Goal: Obtain resource: Download file/media

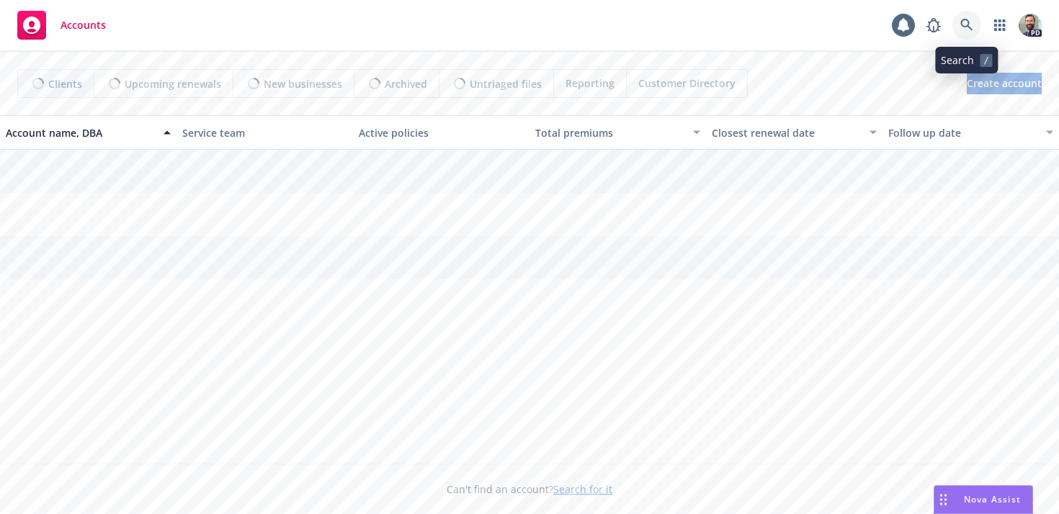
click at [966, 22] on icon at bounding box center [966, 25] width 13 height 13
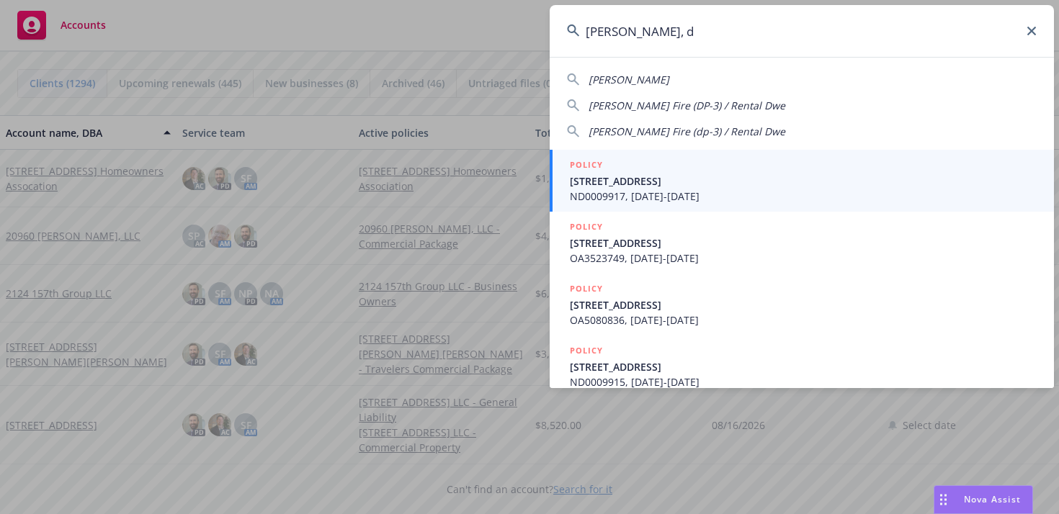
click at [633, 76] on span "Rogers, Donald" at bounding box center [628, 80] width 81 height 14
type input "Rogers, Donald"
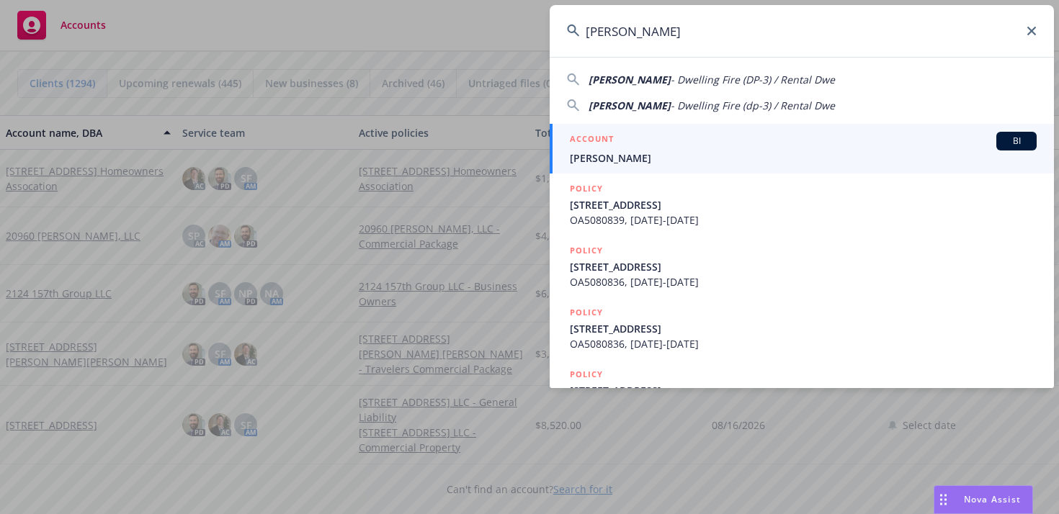
click at [614, 154] on span "Rogers, Donald" at bounding box center [803, 158] width 467 height 15
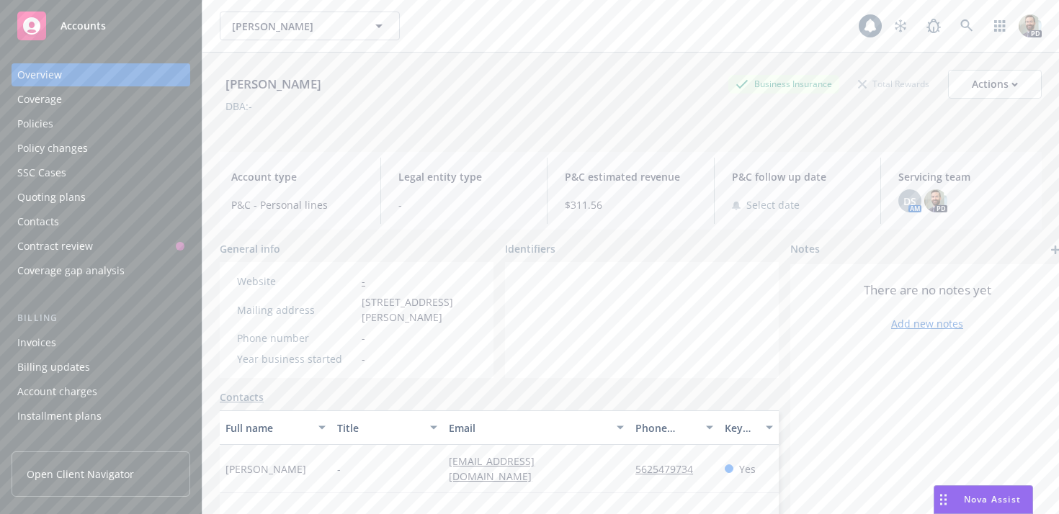
click at [64, 125] on div "Policies" at bounding box center [100, 123] width 167 height 23
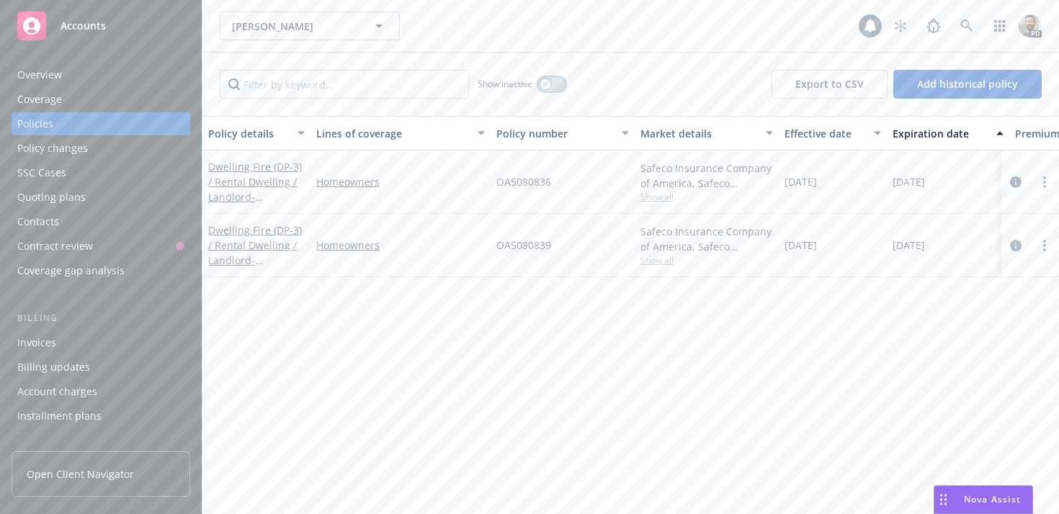
click at [552, 84] on button "button" at bounding box center [551, 84] width 27 height 14
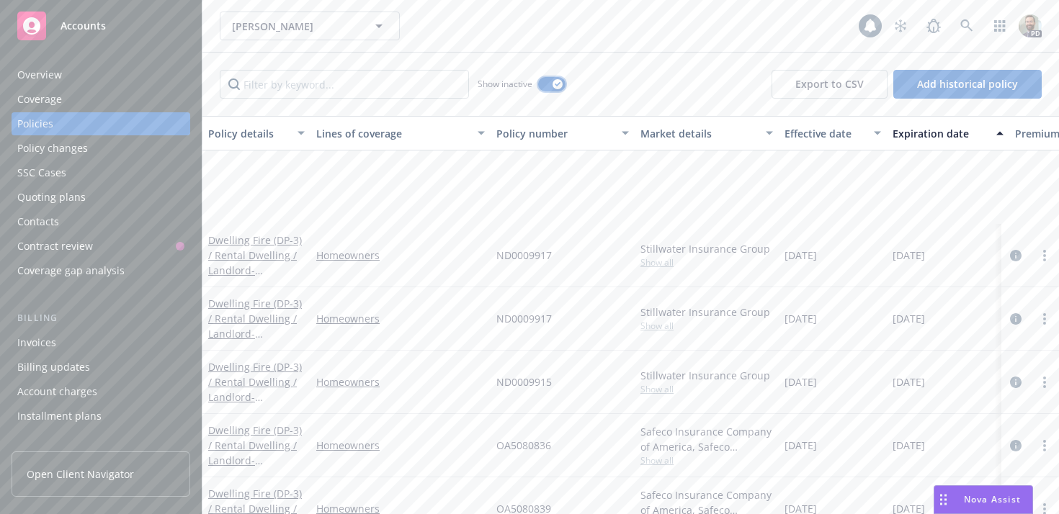
scroll to position [483, 0]
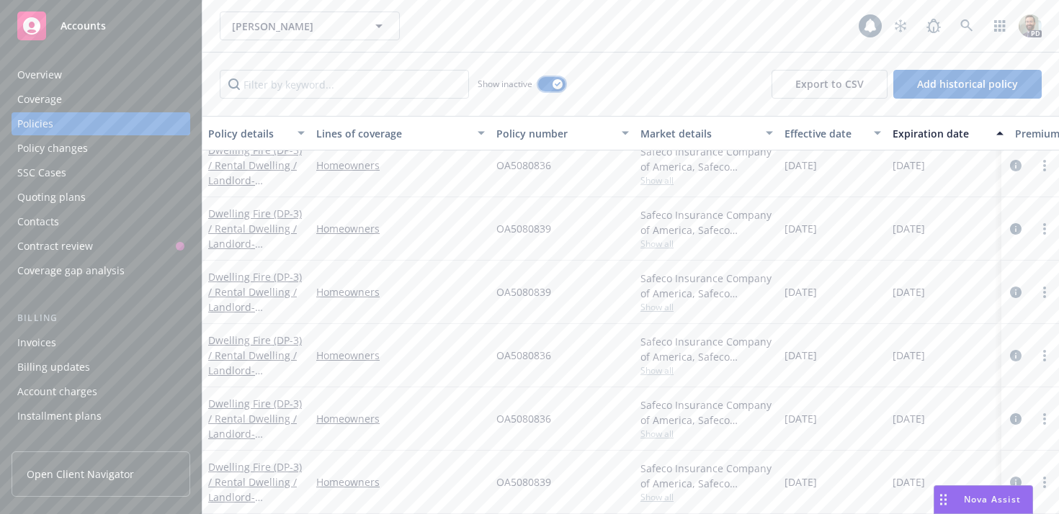
click at [552, 89] on button "button" at bounding box center [551, 84] width 27 height 14
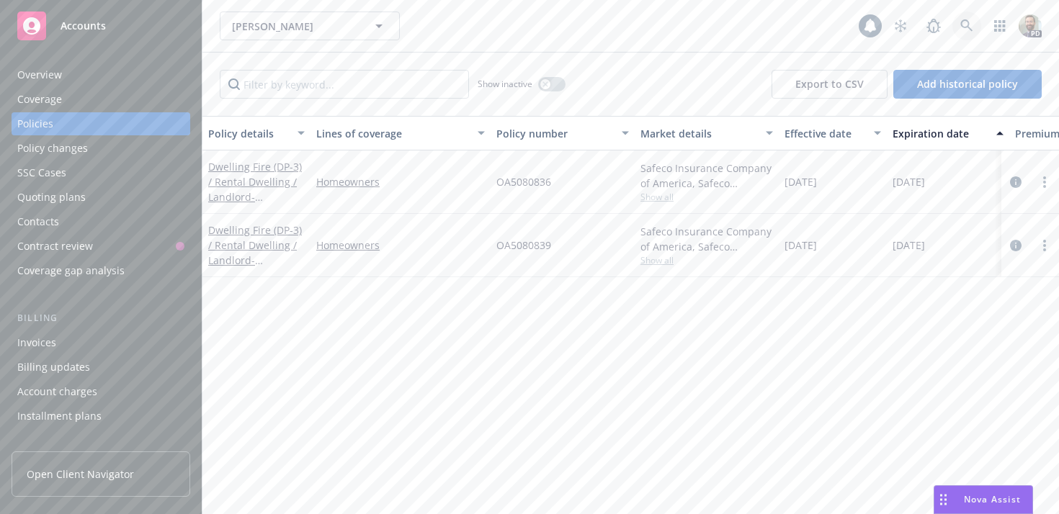
click at [963, 24] on icon at bounding box center [966, 25] width 13 height 13
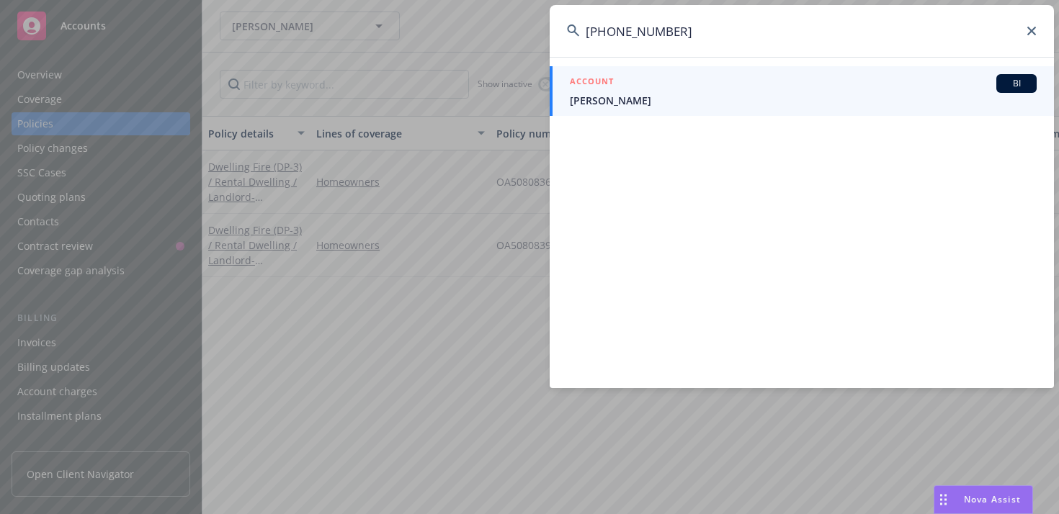
type input "949-351-6304"
click at [622, 97] on span "[PERSON_NAME]" at bounding box center [803, 100] width 467 height 15
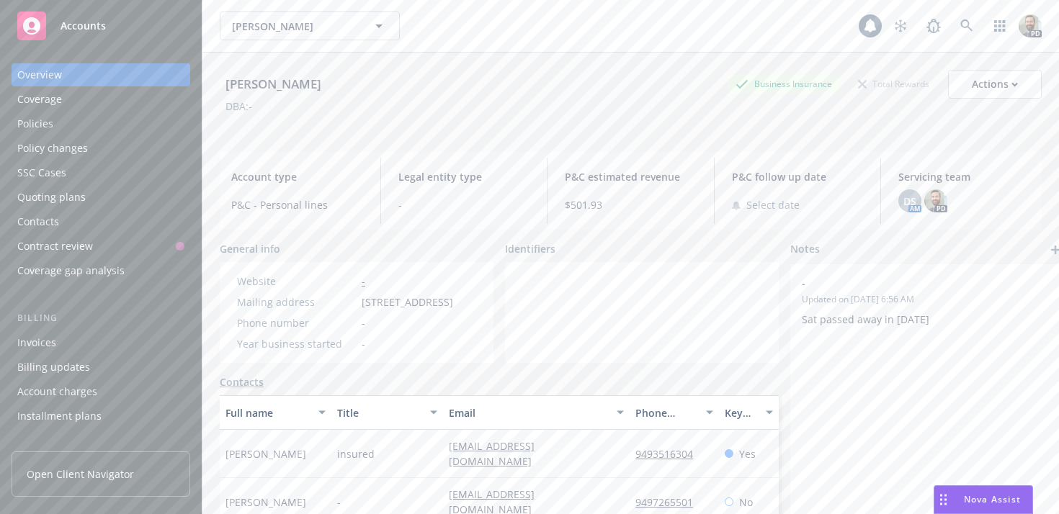
click at [45, 127] on div "Policies" at bounding box center [35, 123] width 36 height 23
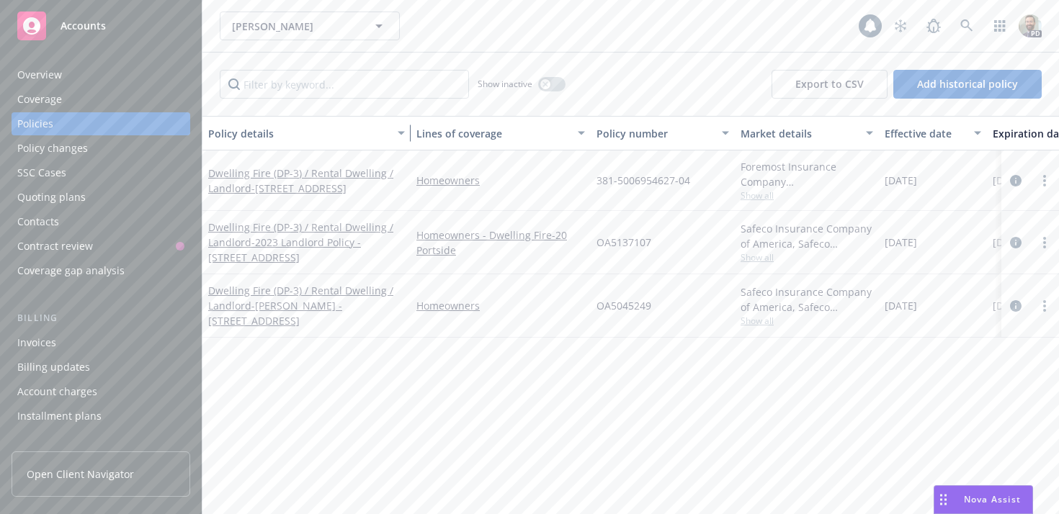
drag, startPoint x: 308, startPoint y: 133, endPoint x: 408, endPoint y: 133, distance: 100.1
click at [407, 133] on div "button" at bounding box center [403, 133] width 7 height 33
drag, startPoint x: 593, startPoint y: 180, endPoint x: 701, endPoint y: 184, distance: 108.1
click at [701, 184] on div "381-5006954627-04" at bounding box center [663, 181] width 144 height 61
copy span "381-5006954627-04"
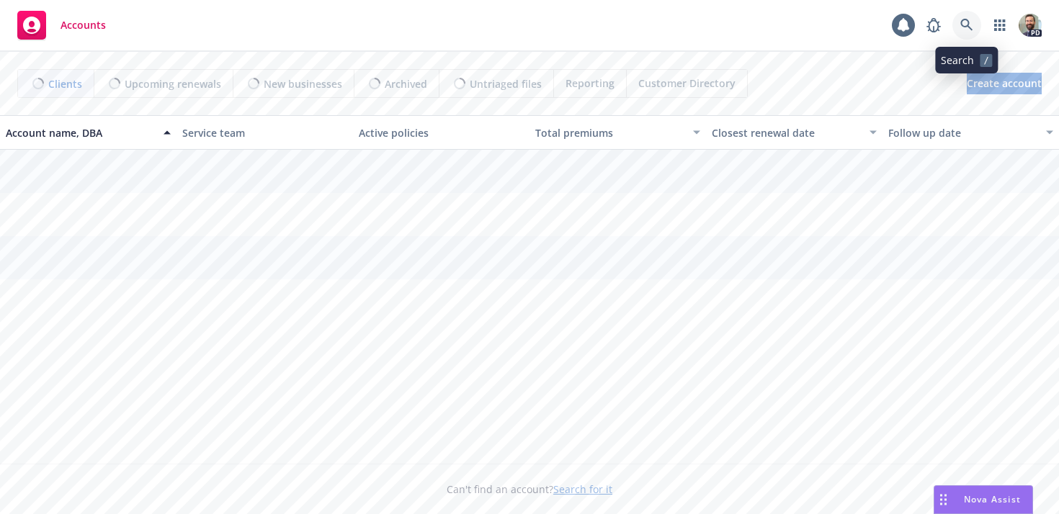
click at [967, 23] on icon at bounding box center [966, 25] width 13 height 13
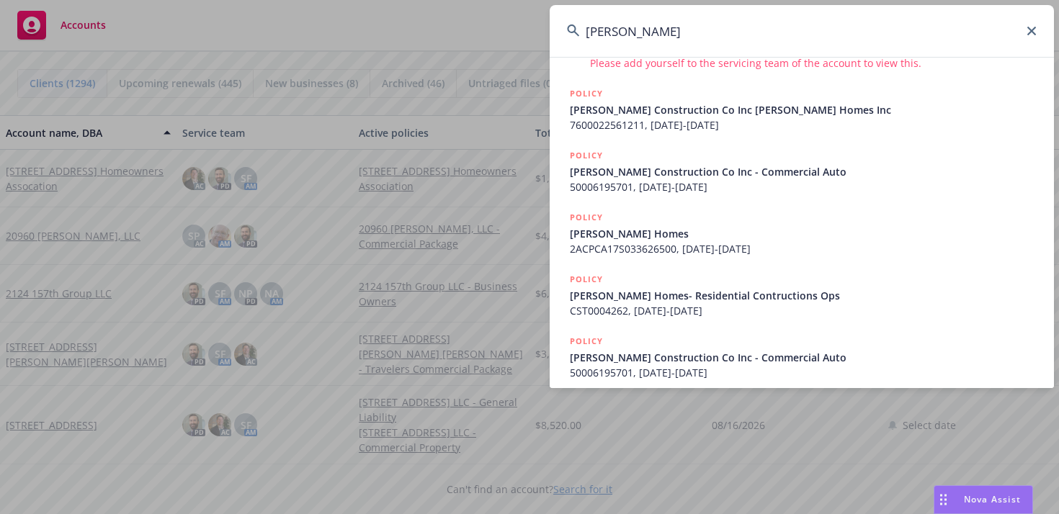
scroll to position [441, 0]
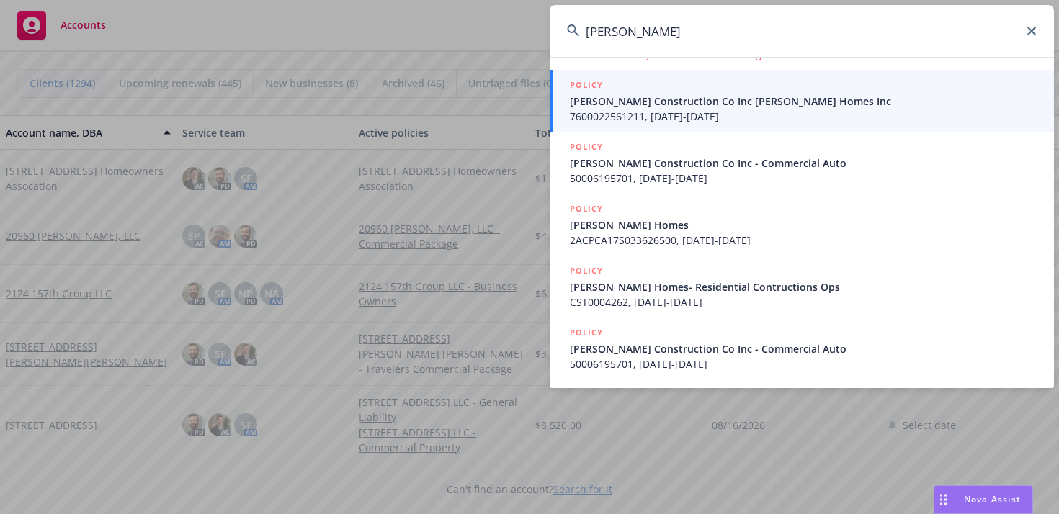
type input "williamson"
click at [651, 115] on span "7600022561211, 07/17/2021-07/17/2022" at bounding box center [803, 116] width 467 height 15
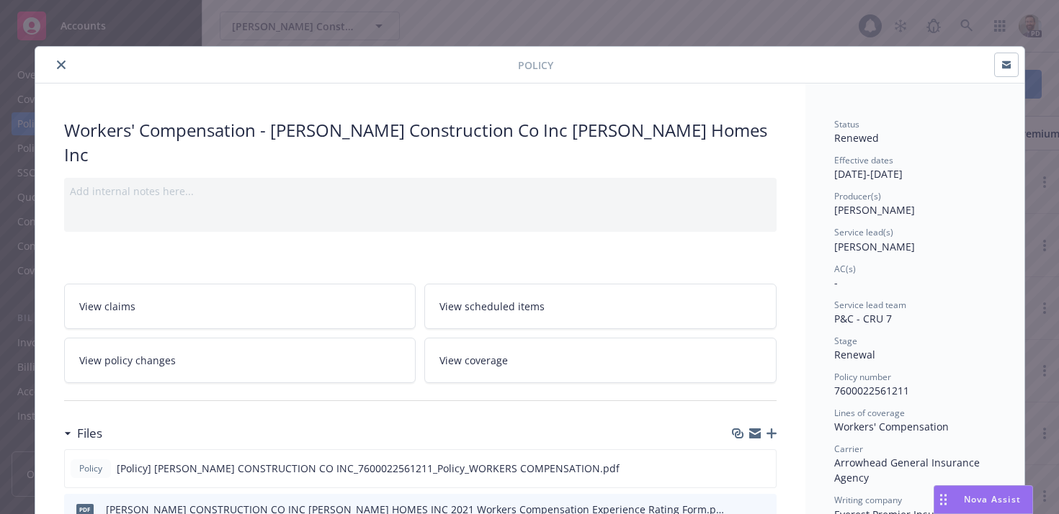
click at [61, 64] on icon "close" at bounding box center [61, 65] width 9 height 9
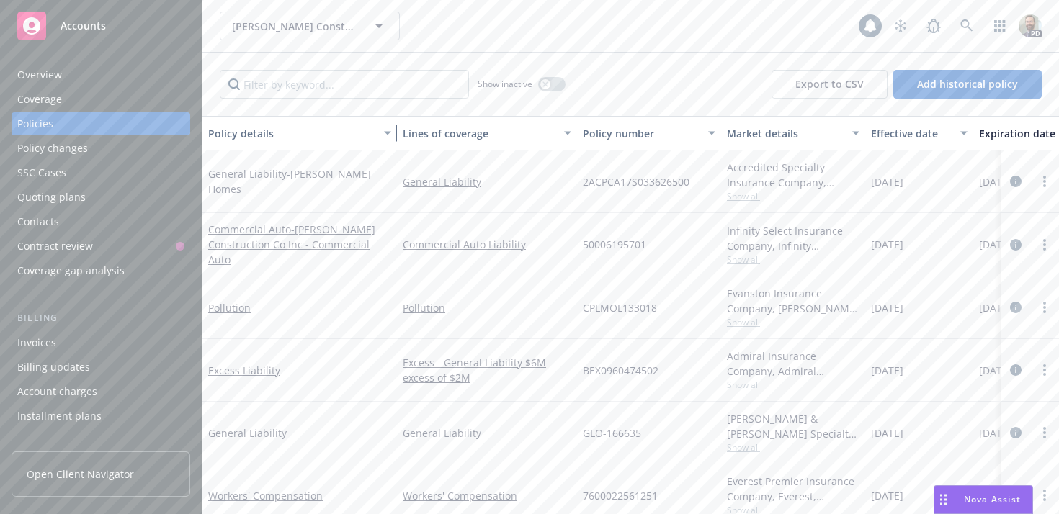
drag, startPoint x: 310, startPoint y: 138, endPoint x: 396, endPoint y: 142, distance: 86.5
click at [396, 142] on div "Policy details Lines of coverage Policy number Market details Effective date Ex…" at bounding box center [940, 133] width 1477 height 35
click at [238, 179] on link "General Liability - Williamson Homes" at bounding box center [289, 181] width 163 height 29
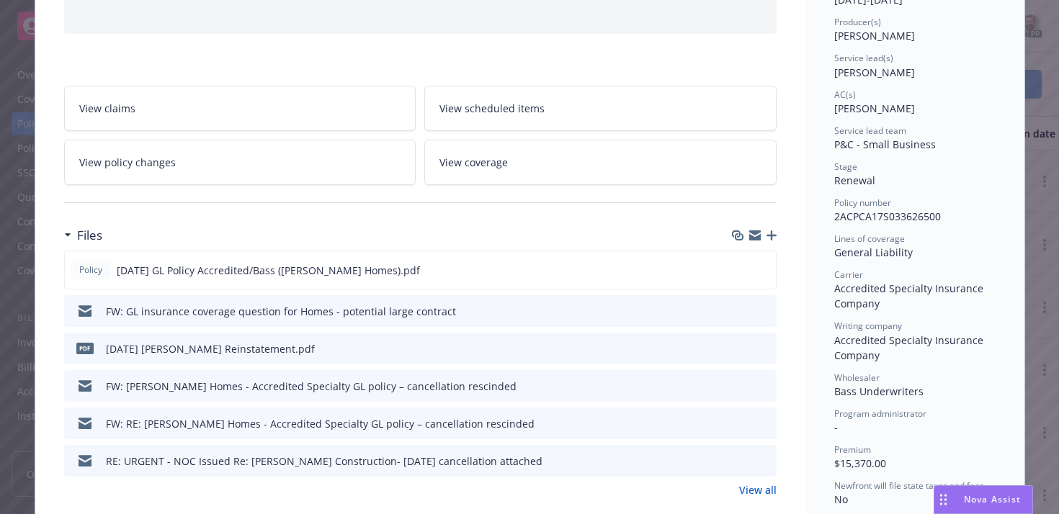
scroll to position [181, 0]
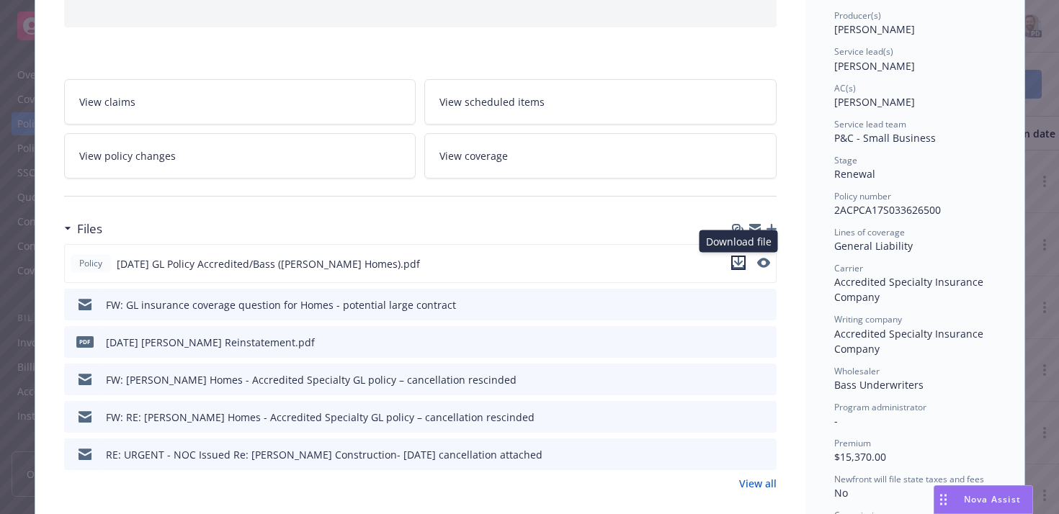
click at [737, 261] on icon "download file" at bounding box center [737, 261] width 9 height 9
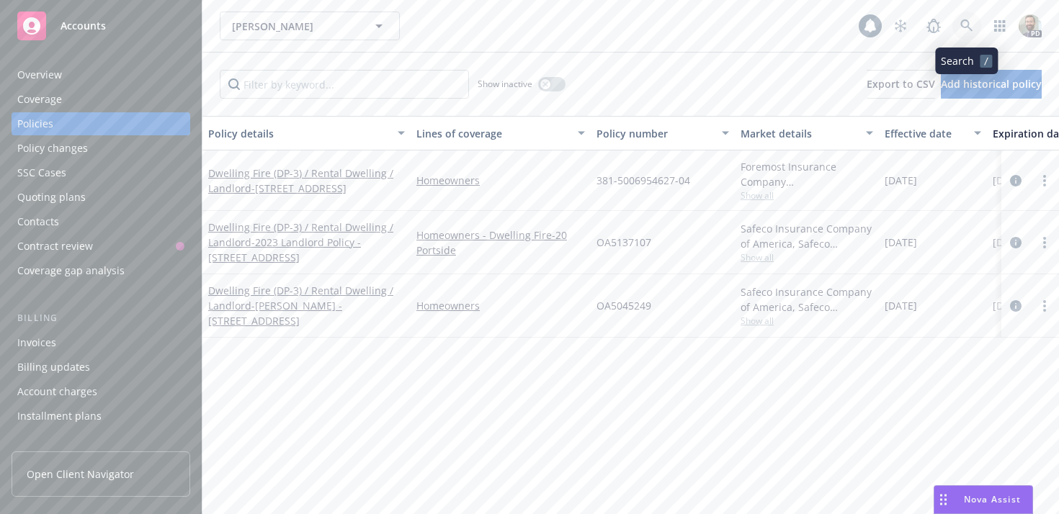
click at [964, 26] on icon at bounding box center [966, 25] width 13 height 13
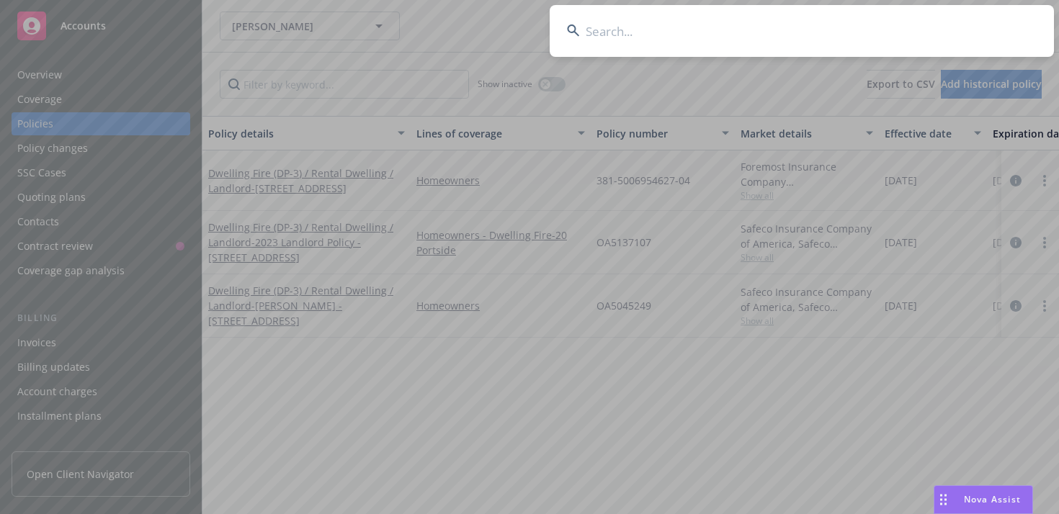
click at [914, 22] on input at bounding box center [802, 31] width 504 height 52
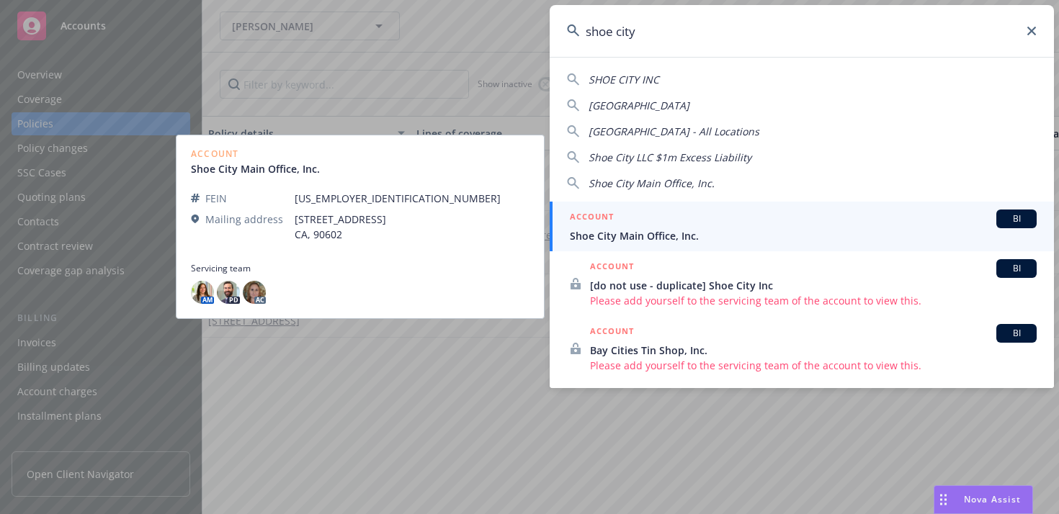
type input "shoe city"
click at [630, 234] on span "Shoe City Main Office, Inc." at bounding box center [803, 235] width 467 height 15
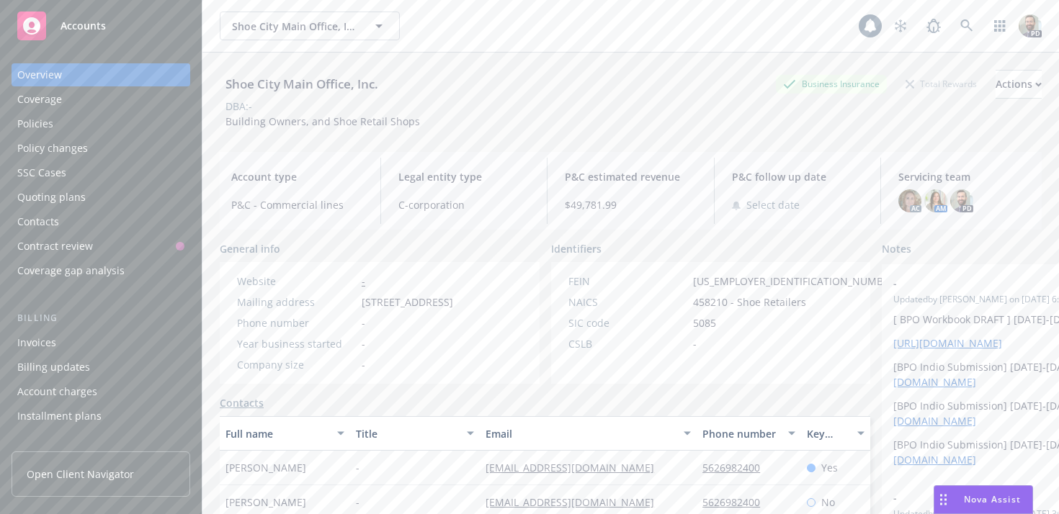
click at [45, 122] on div "Policies" at bounding box center [35, 123] width 36 height 23
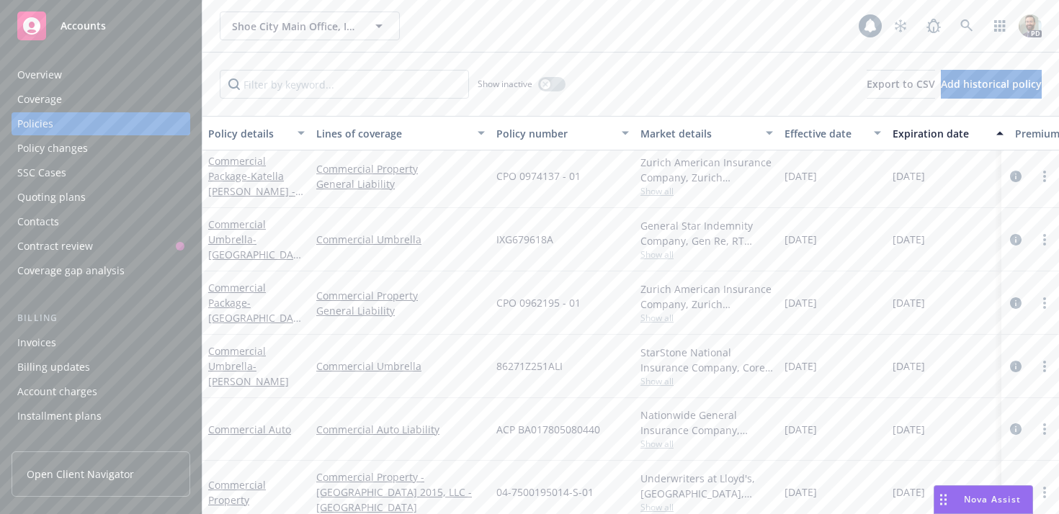
scroll to position [135, 0]
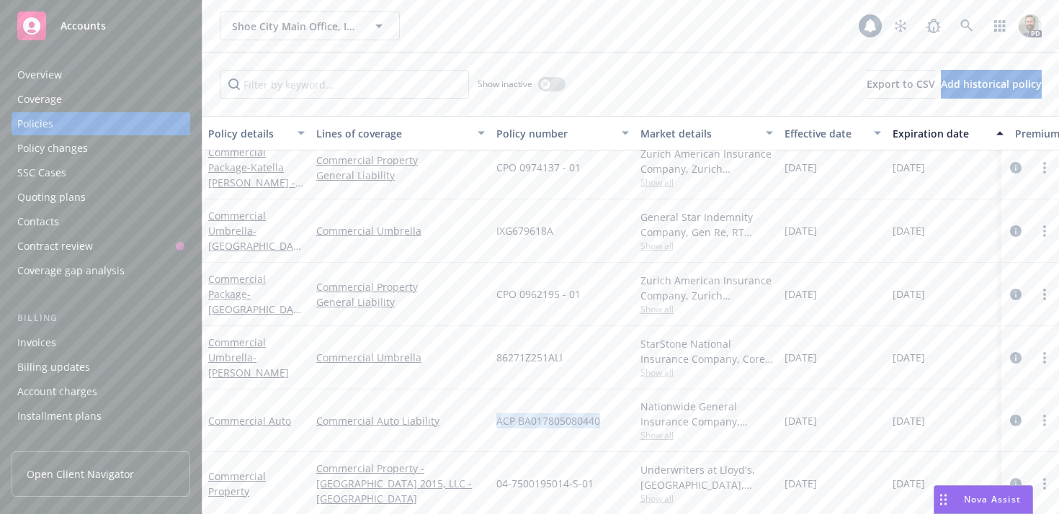
drag, startPoint x: 496, startPoint y: 420, endPoint x: 605, endPoint y: 416, distance: 108.8
click at [605, 416] on div "ACP BA017805080440" at bounding box center [563, 421] width 144 height 63
copy span "ACP BA017805080440"
